Goal: Answer question/provide support: Share content

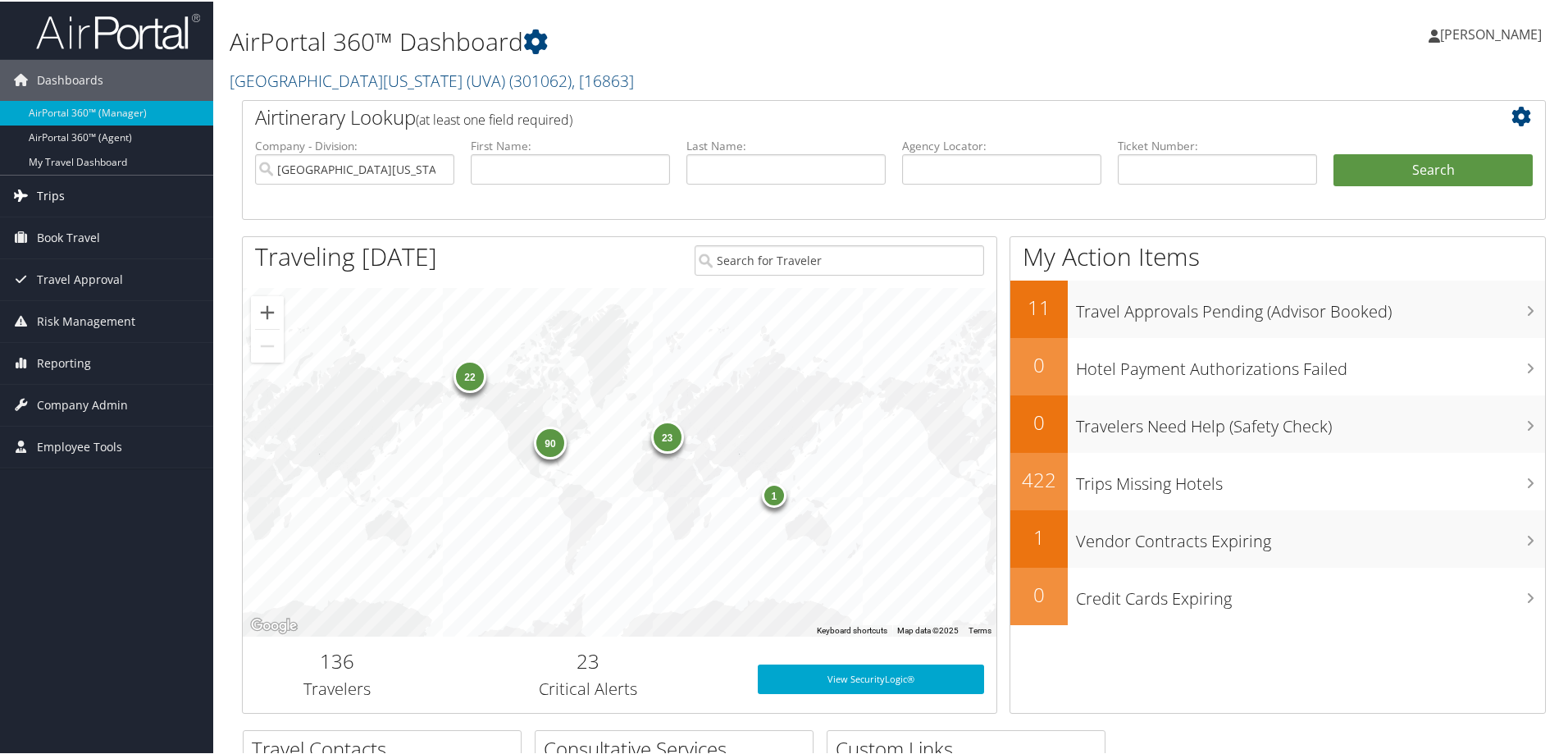
click at [58, 193] on span "Trips" at bounding box center [51, 194] width 28 height 41
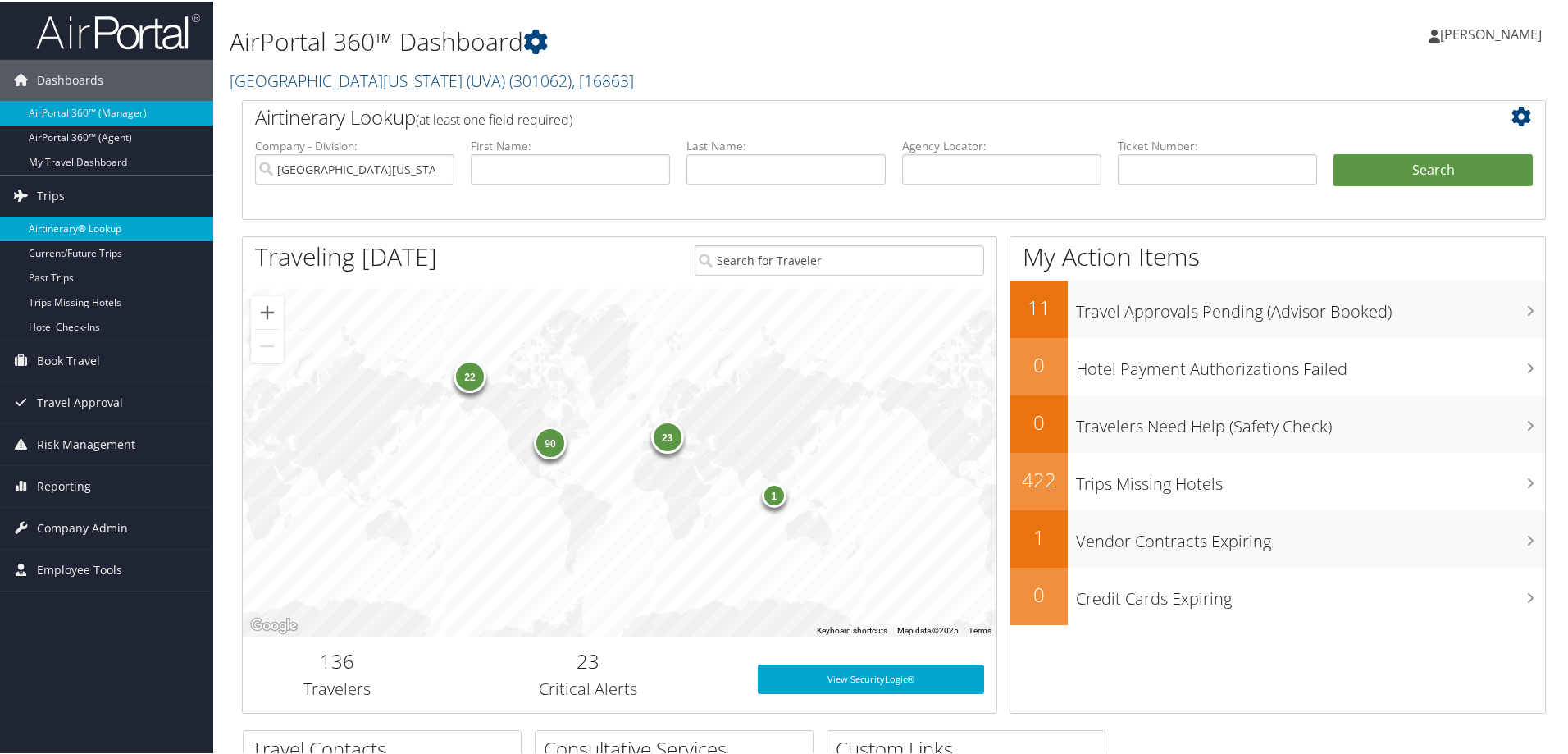
click at [68, 223] on link "Airtinerary® Lookup" at bounding box center [106, 228] width 213 height 25
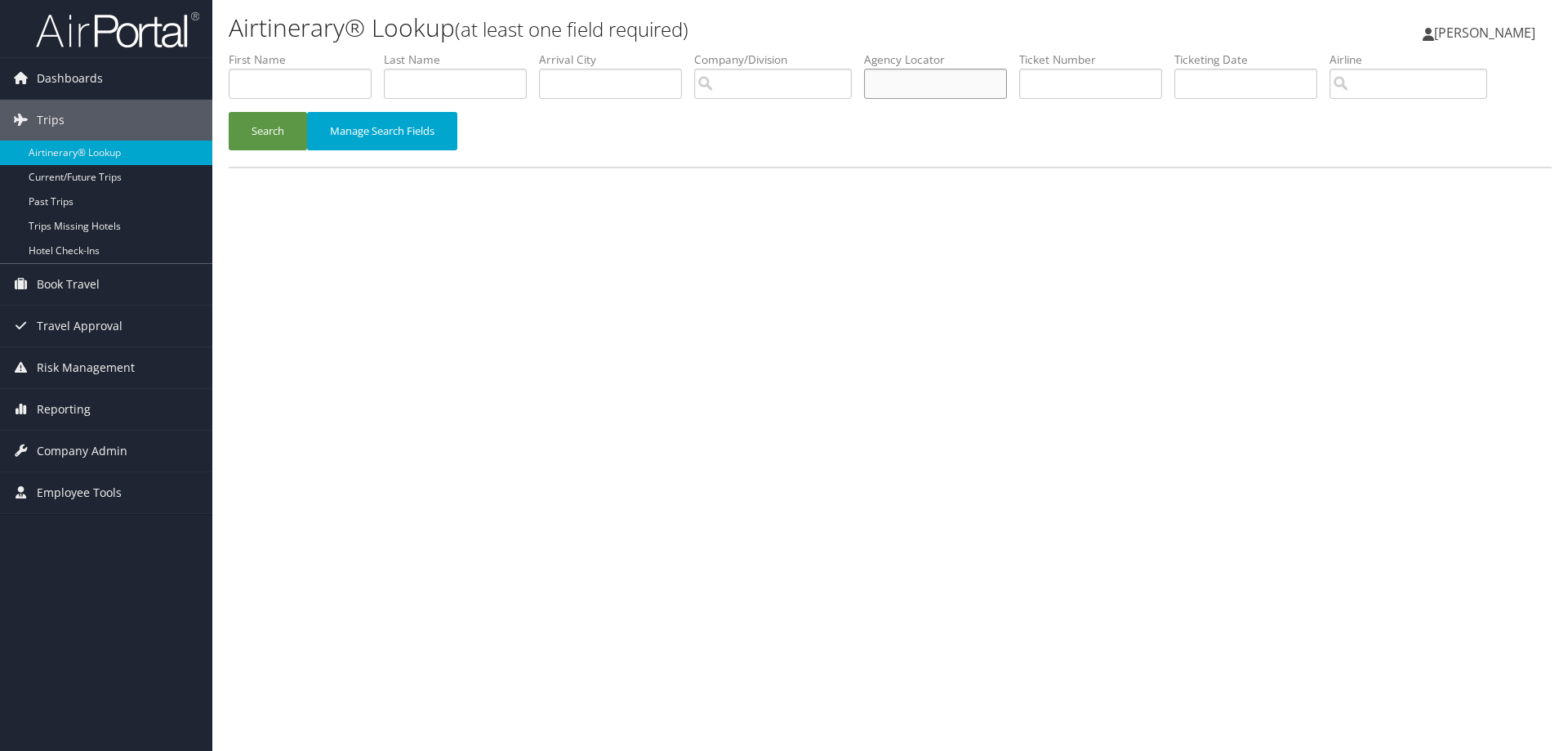
click at [947, 89] on input "text" at bounding box center [935, 83] width 143 height 31
type input "C67SLT"
click at [281, 130] on button "Search" at bounding box center [268, 131] width 79 height 39
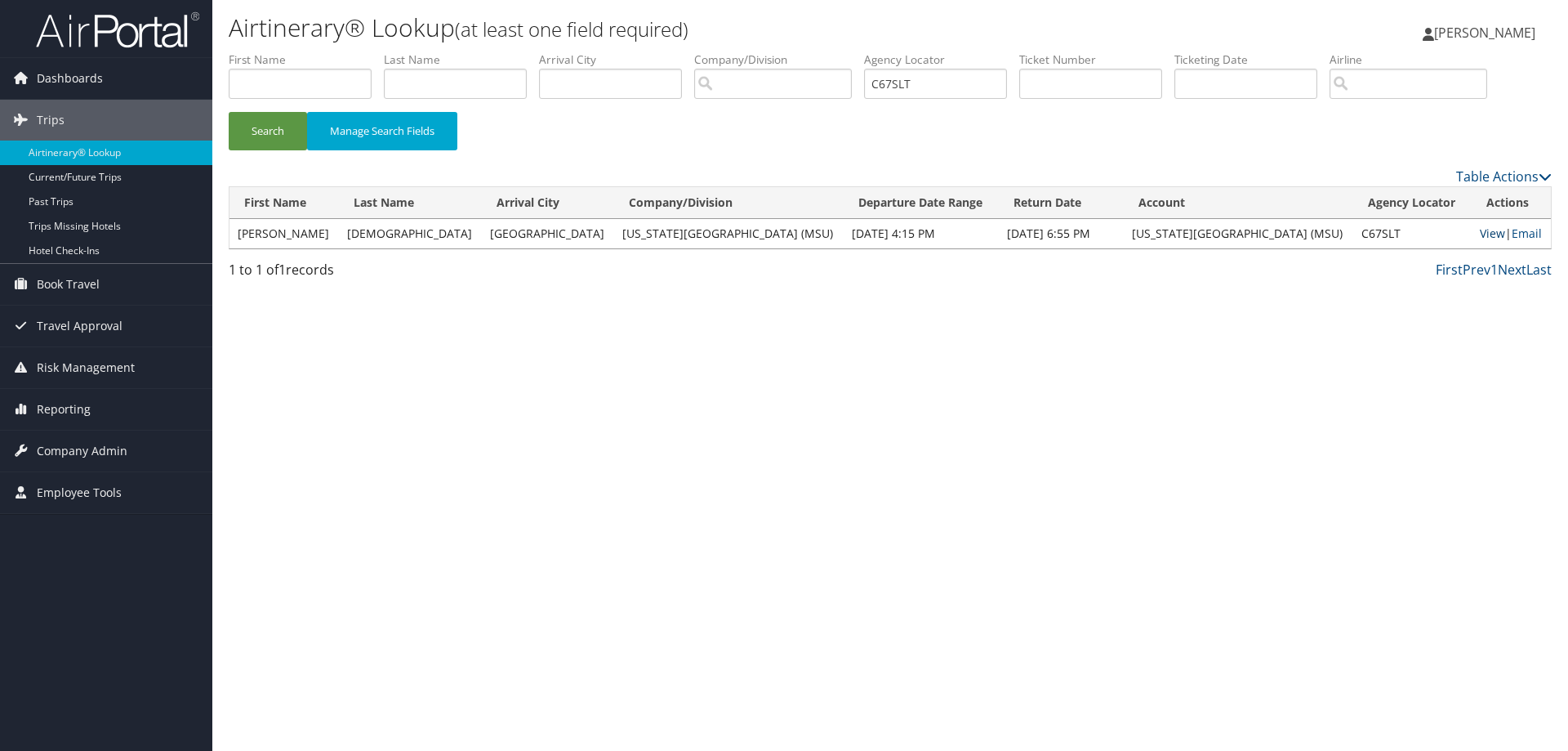
click at [1480, 237] on link "View" at bounding box center [1493, 234] width 25 height 16
click at [1518, 233] on link "Email" at bounding box center [1527, 234] width 31 height 16
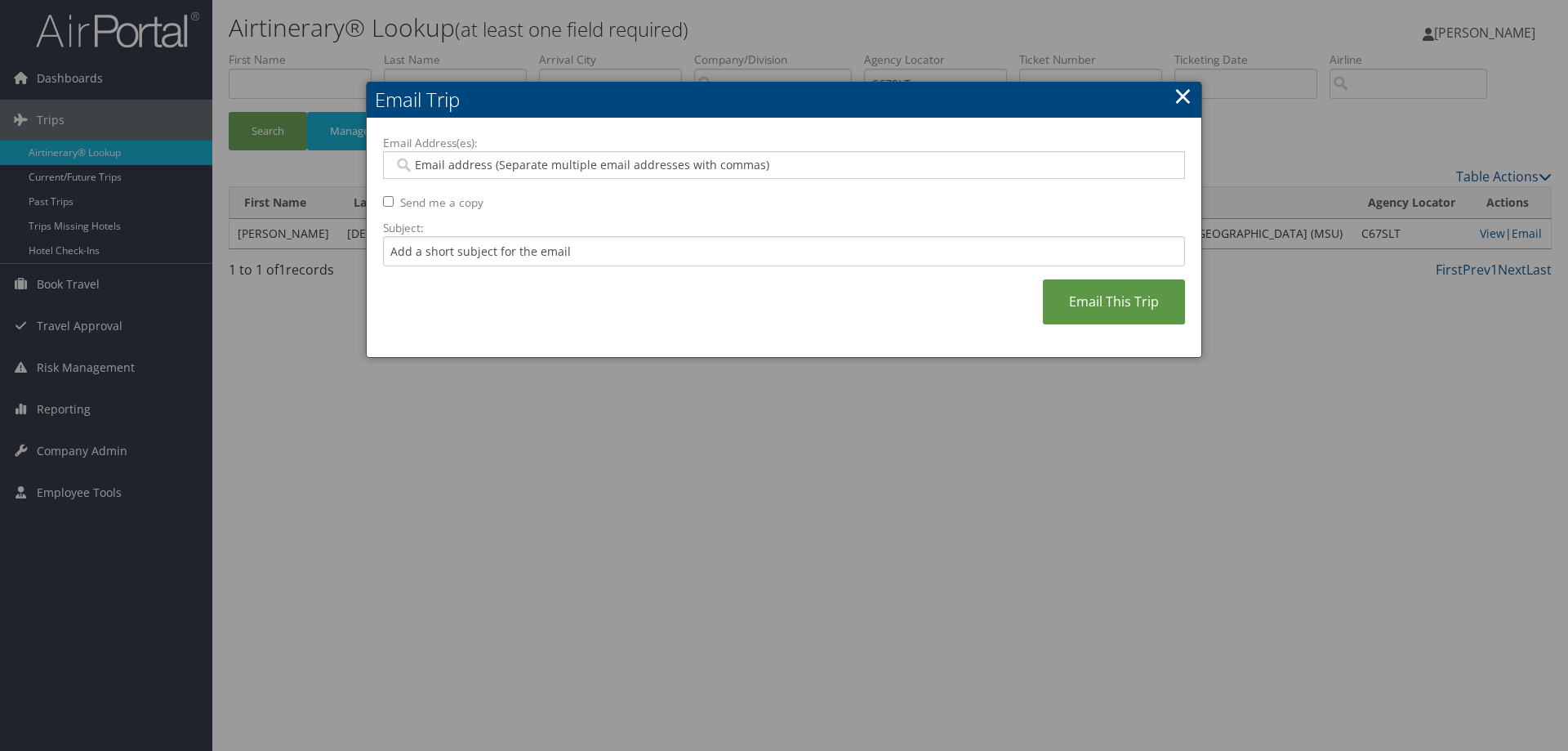
paste input "JAIN@MSU.EDU"
type input "JAIN@MSU.EDU"
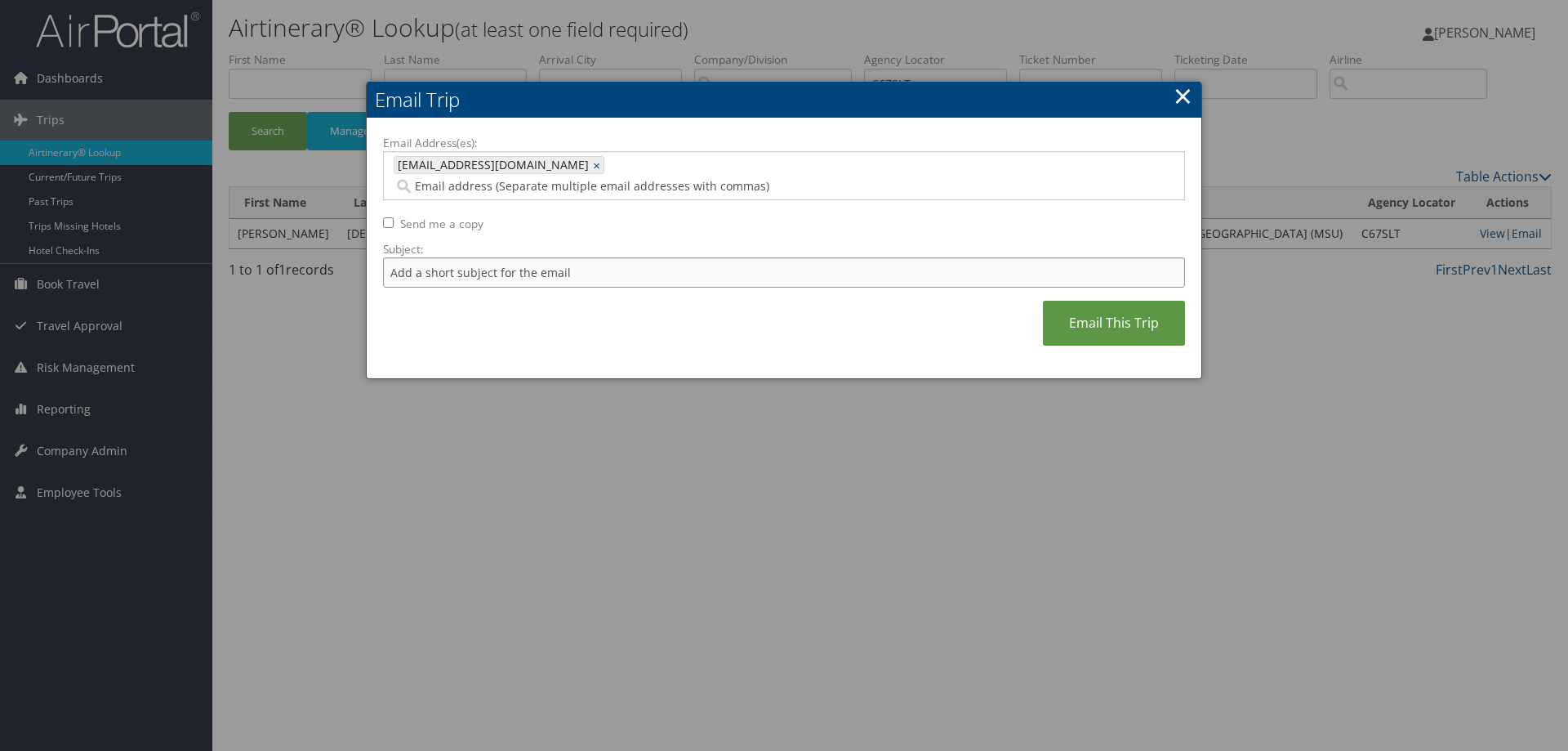
click at [434, 257] on input "Subject:" at bounding box center [784, 272] width 802 height 31
type input "Here is the copy you requested"
click at [1110, 301] on link "Email This Trip" at bounding box center [1114, 323] width 142 height 45
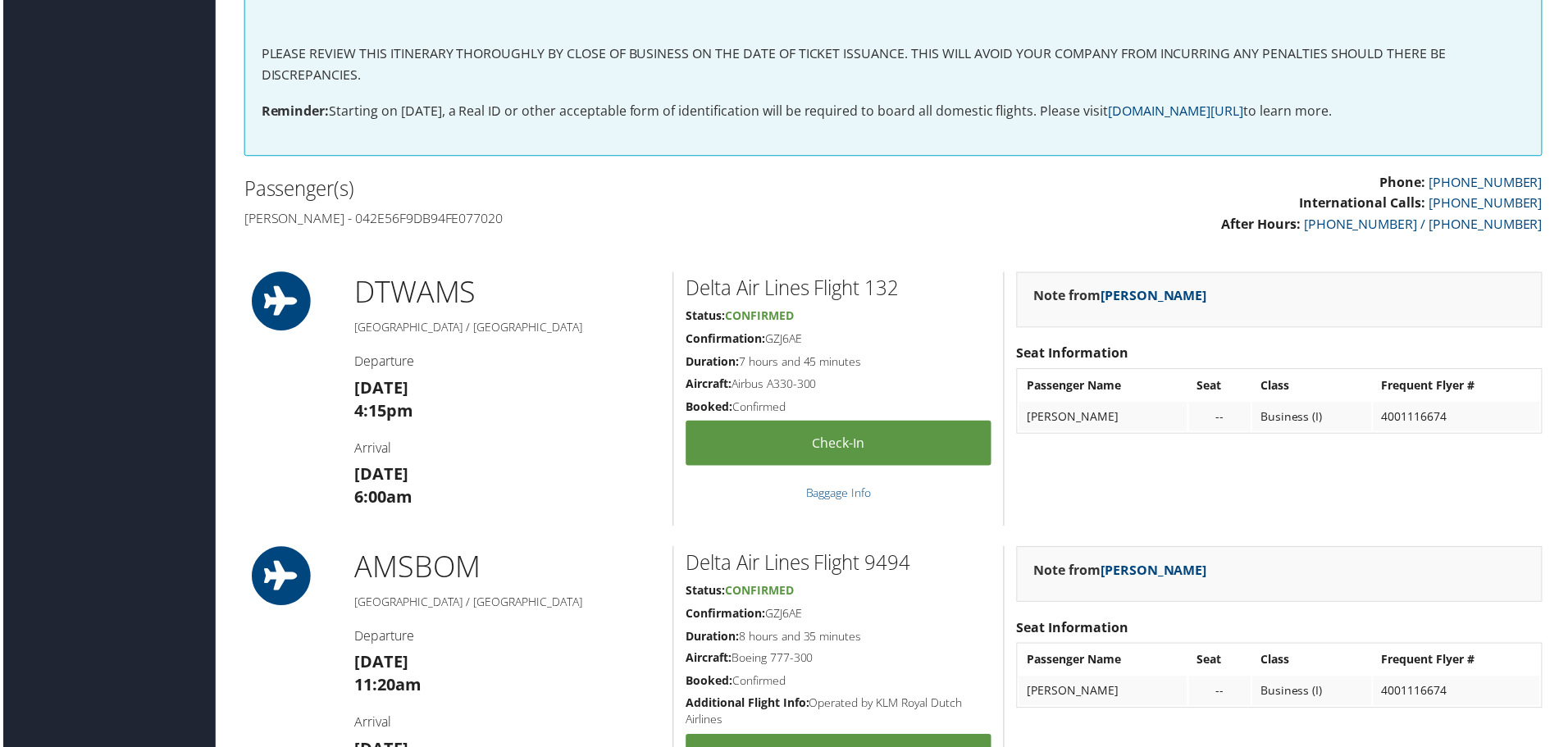
scroll to position [492, 0]
